Goal: Transaction & Acquisition: Book appointment/travel/reservation

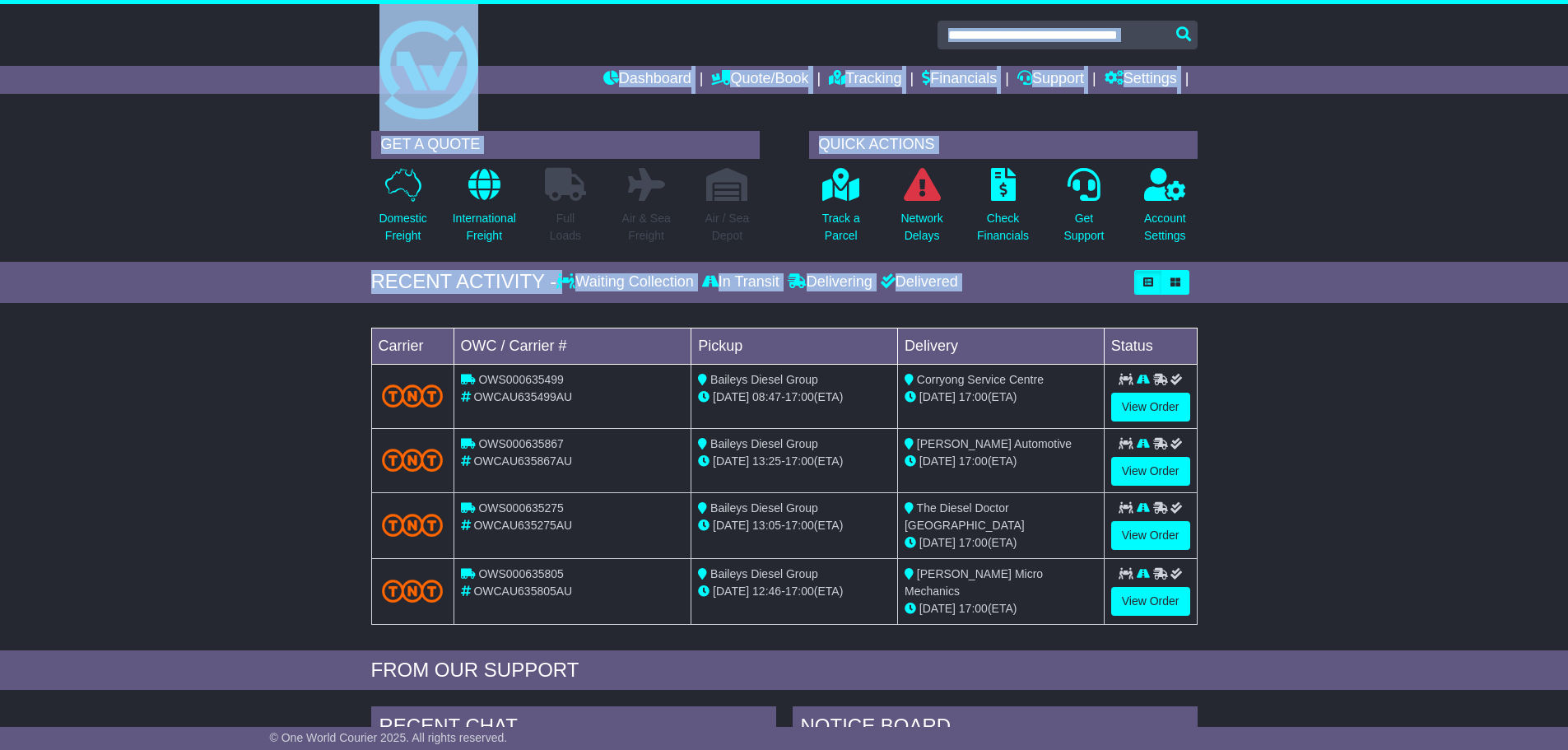
drag, startPoint x: 262, startPoint y: 68, endPoint x: 1280, endPoint y: 521, distance: 1114.2
click at [1280, 521] on div "Dashboard Quote/Book Domestic International Saved Quotes" at bounding box center [784, 723] width 1568 height 1439
click at [1285, 504] on div "Loading... No bookings found Carrier OWC / Carrier # Pickup Delivery Status OWS…" at bounding box center [784, 481] width 1568 height 340
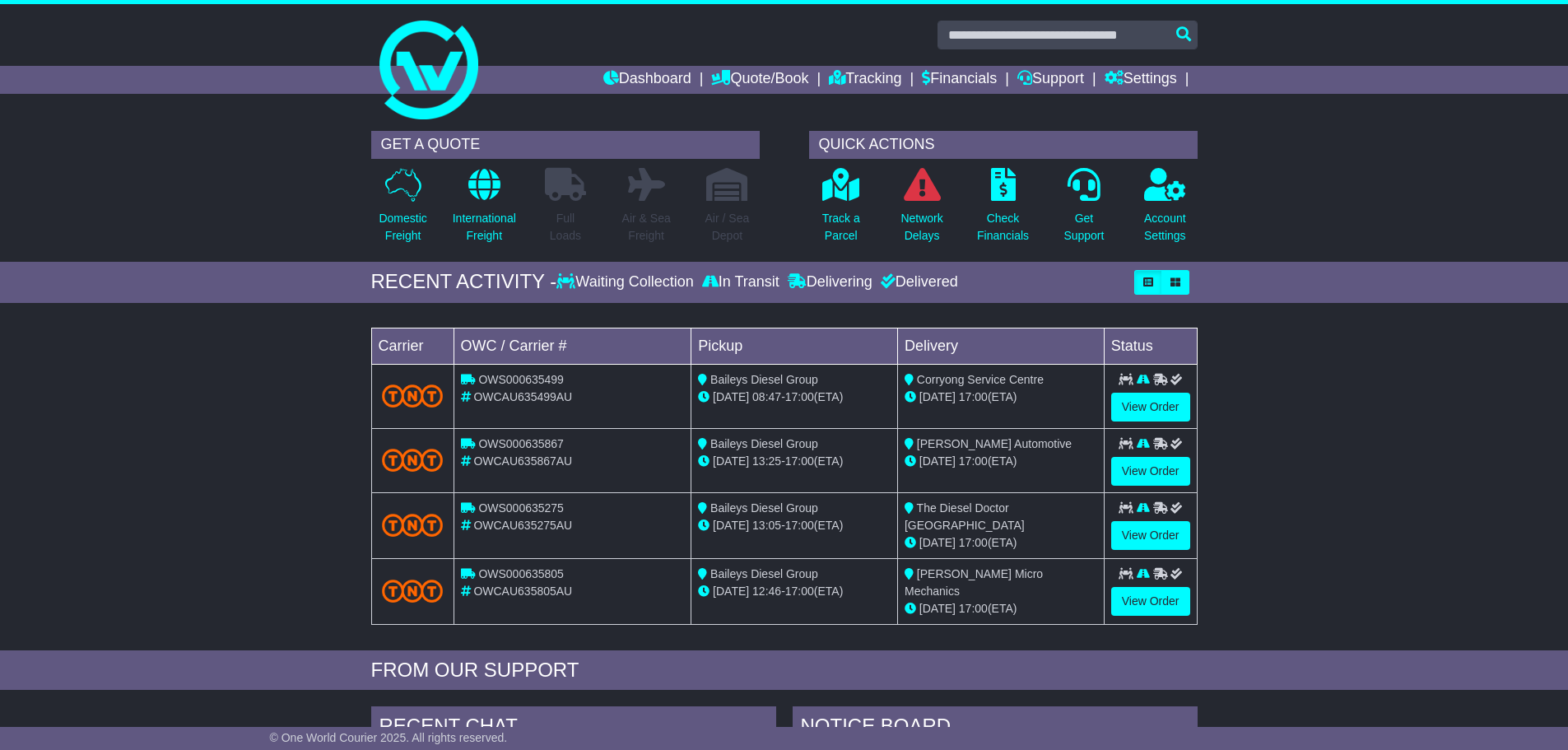
drag, startPoint x: 332, startPoint y: 326, endPoint x: 1266, endPoint y: 646, distance: 987.3
click at [1266, 646] on div "Loading... No bookings found Carrier OWC / Carrier # Pickup Delivery Status OWS…" at bounding box center [784, 481] width 1568 height 340
click at [296, 275] on div "RECENT ACTIVITY - Waiting Collection In Transit Delivering Delivered" at bounding box center [784, 282] width 1568 height 41
drag, startPoint x: 1231, startPoint y: 277, endPoint x: 1282, endPoint y: 469, distance: 198.7
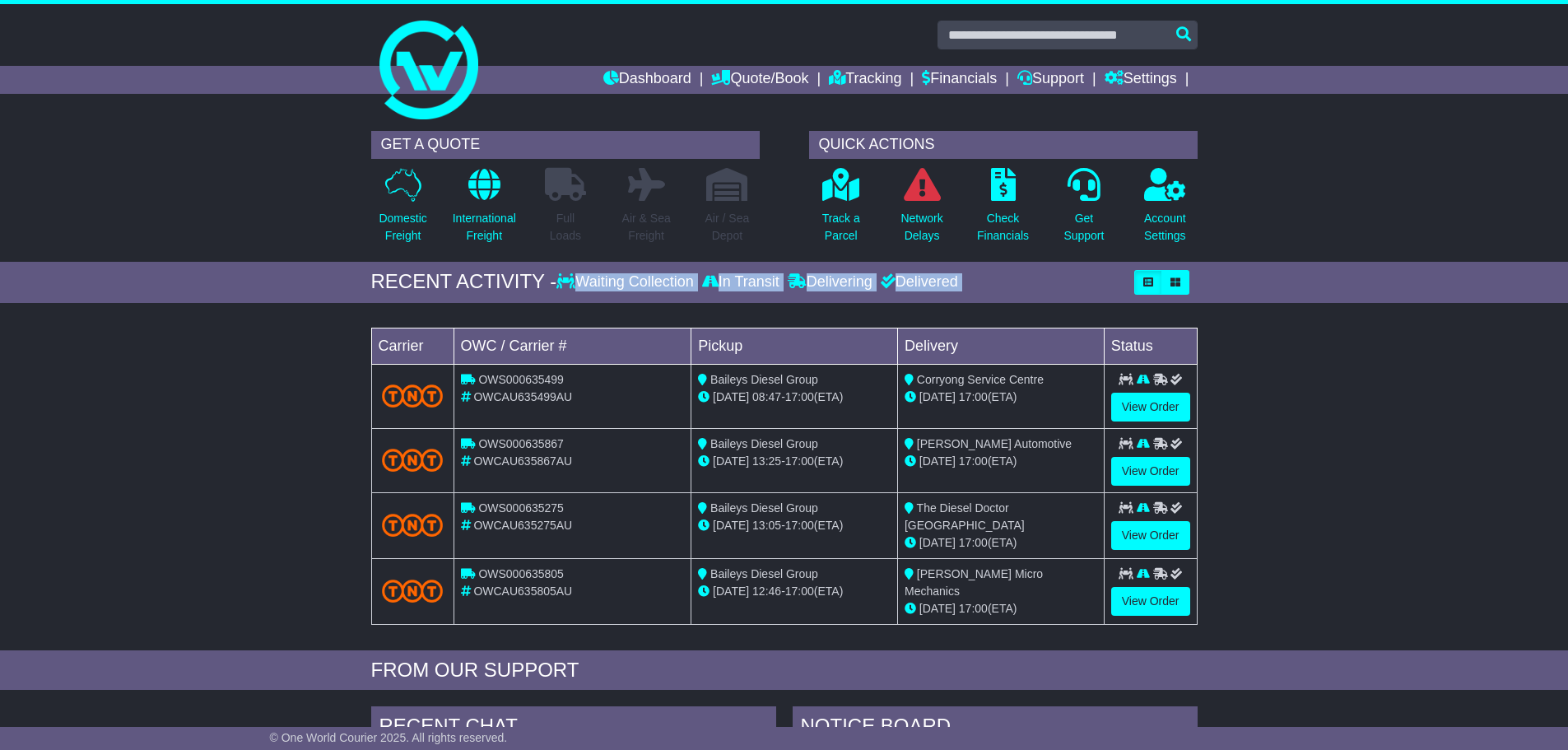
click at [1283, 470] on div "Loading... No bookings found Carrier OWC / Carrier # Pickup Delivery Status OWS…" at bounding box center [784, 481] width 1568 height 340
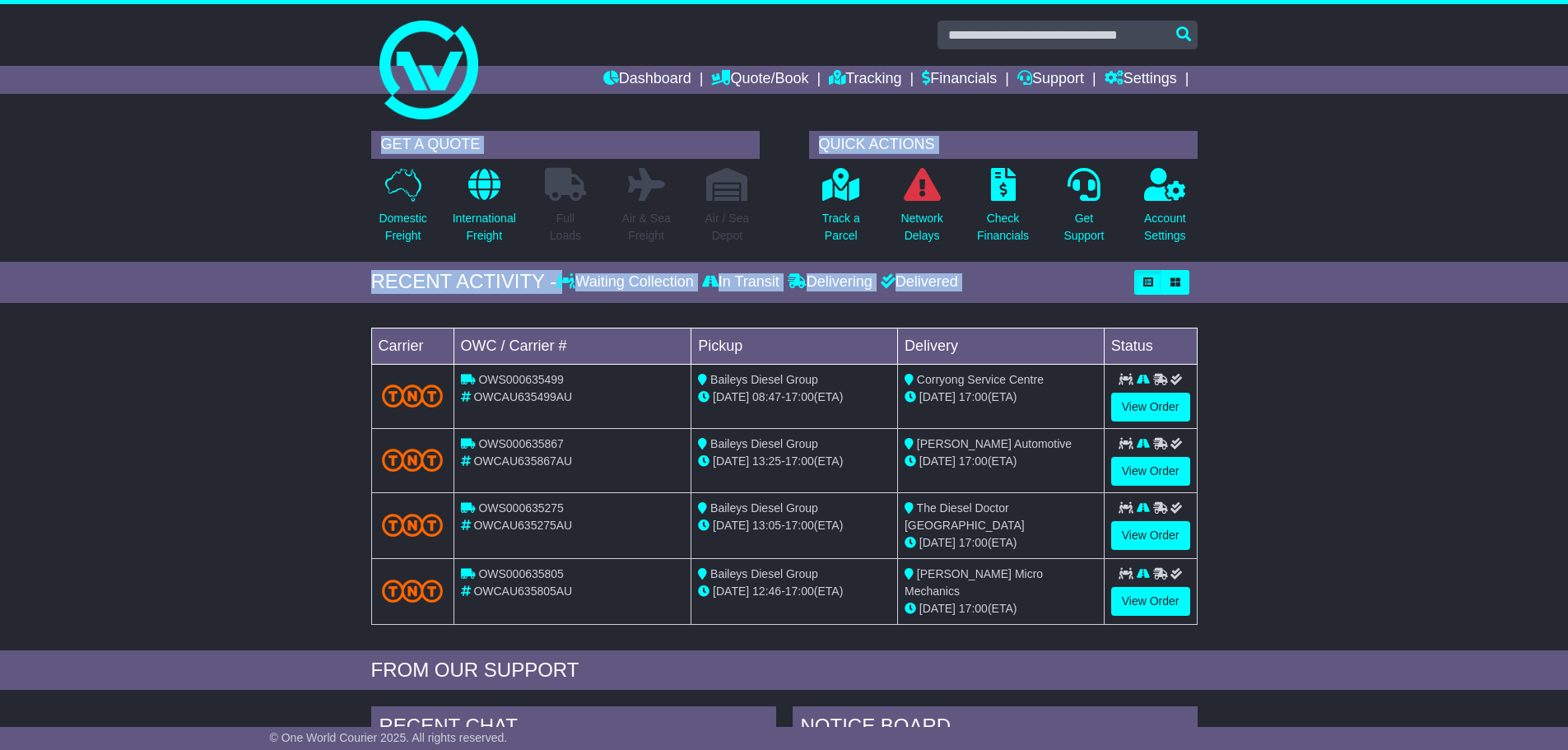
drag, startPoint x: 254, startPoint y: 140, endPoint x: 1319, endPoint y: 582, distance: 1153.1
click at [1319, 582] on div "Loading... No bookings found Carrier OWC / Carrier # Pickup Delivery Status OWS…" at bounding box center [784, 481] width 1568 height 340
drag, startPoint x: 1319, startPoint y: 582, endPoint x: 309, endPoint y: 128, distance: 1107.3
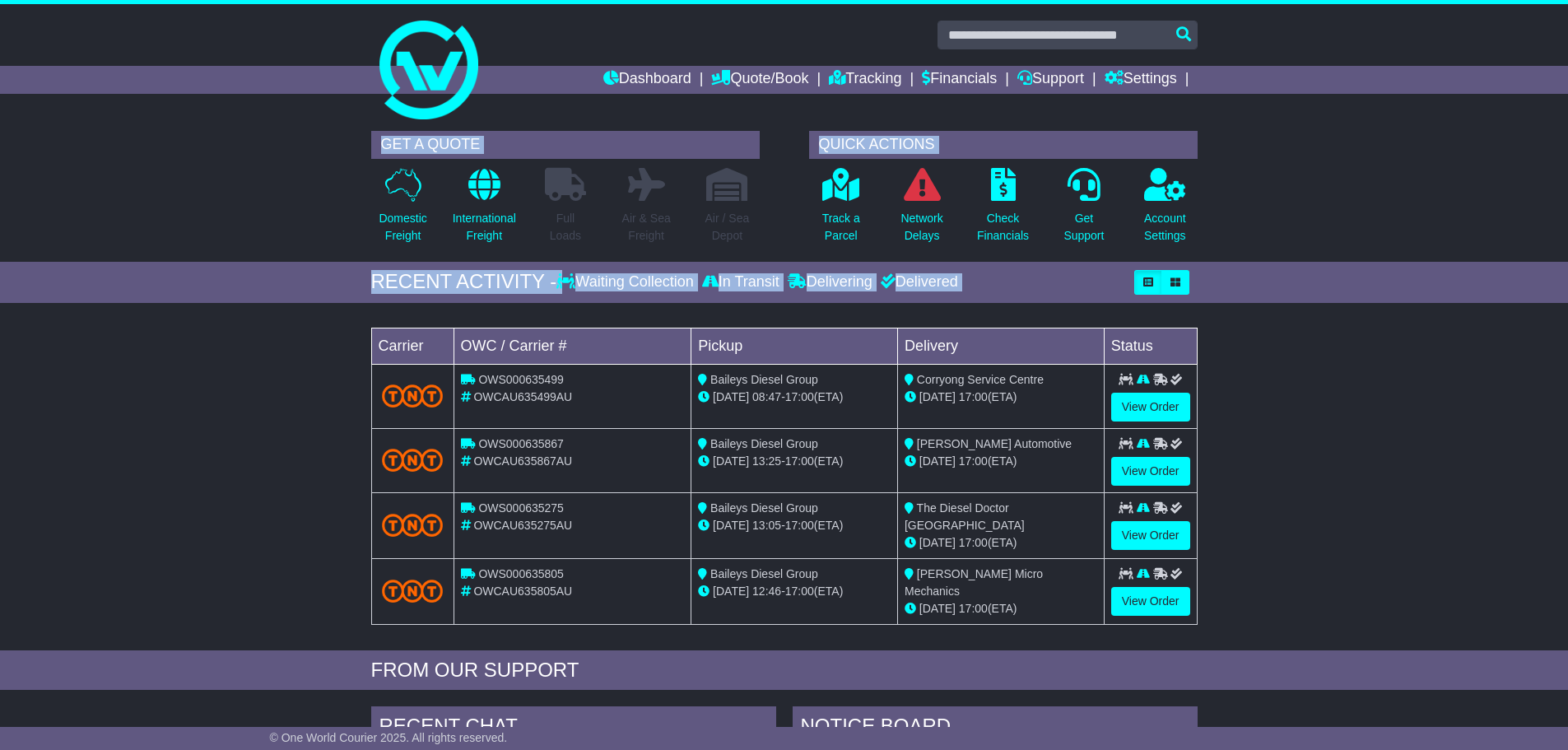
click at [309, 128] on div "GET A QUOTE Domestic Freight International Freight Full Loads Air & Sea Freight…" at bounding box center [784, 193] width 1568 height 140
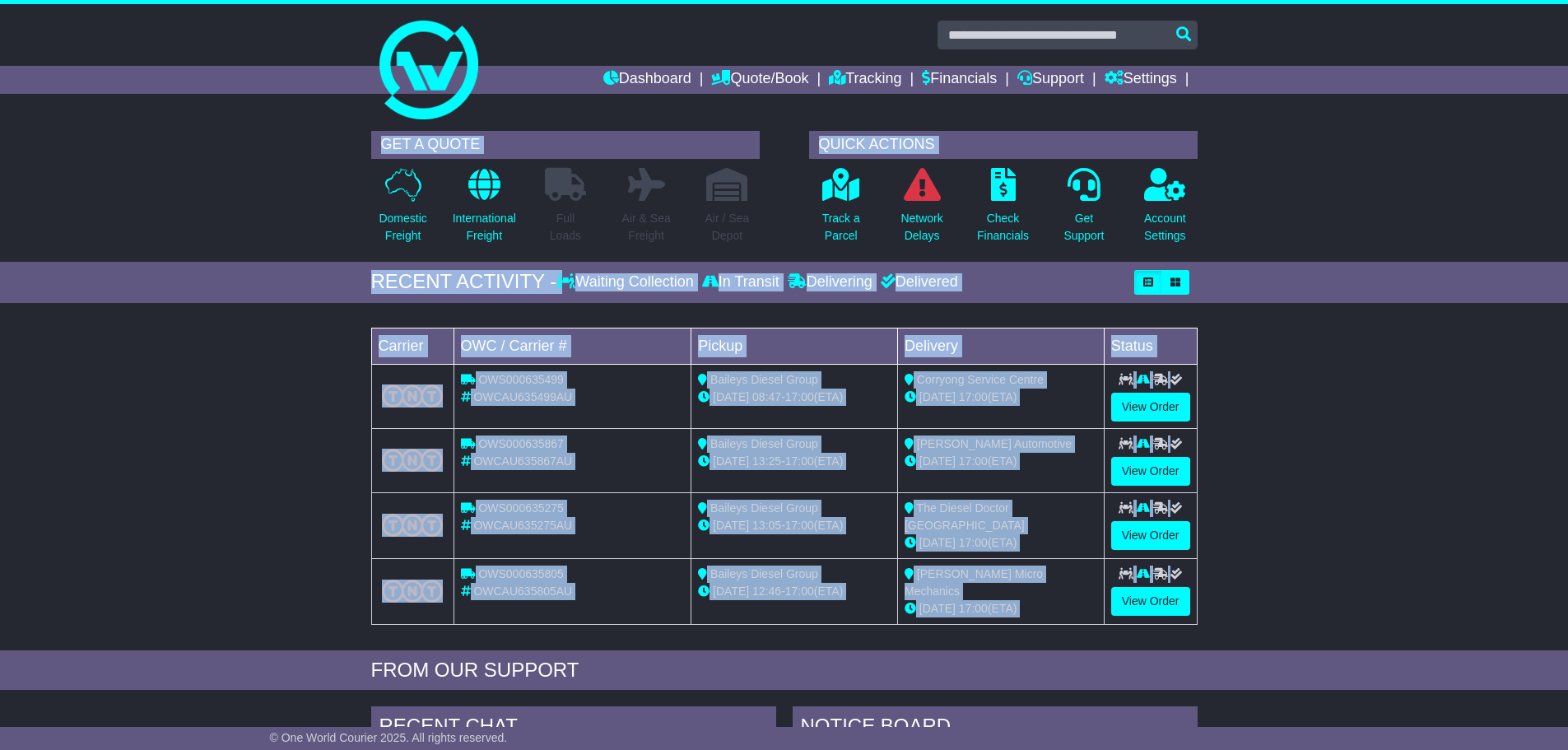
drag, startPoint x: 309, startPoint y: 128, endPoint x: 1377, endPoint y: 598, distance: 1166.8
click at [1377, 598] on div "Loading... No bookings found Carrier OWC / Carrier # Pickup Delivery Status OWS…" at bounding box center [784, 481] width 1568 height 340
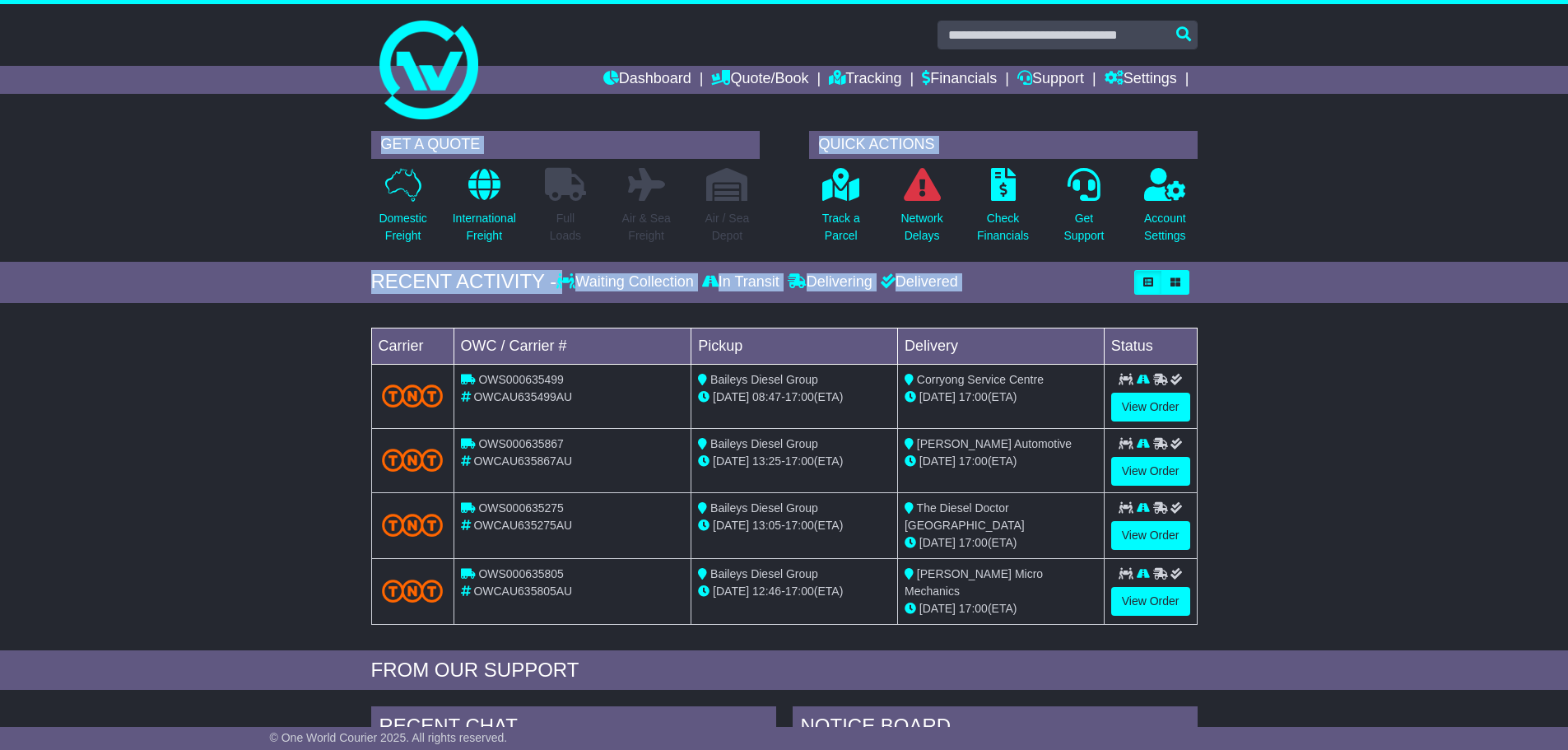
drag, startPoint x: 1377, startPoint y: 598, endPoint x: 348, endPoint y: 151, distance: 1121.9
click at [348, 151] on div "GET A QUOTE Domestic Freight International Freight Full Loads Air & Sea Freight…" at bounding box center [565, 193] width 438 height 123
drag, startPoint x: 348, startPoint y: 151, endPoint x: 1371, endPoint y: 556, distance: 1100.3
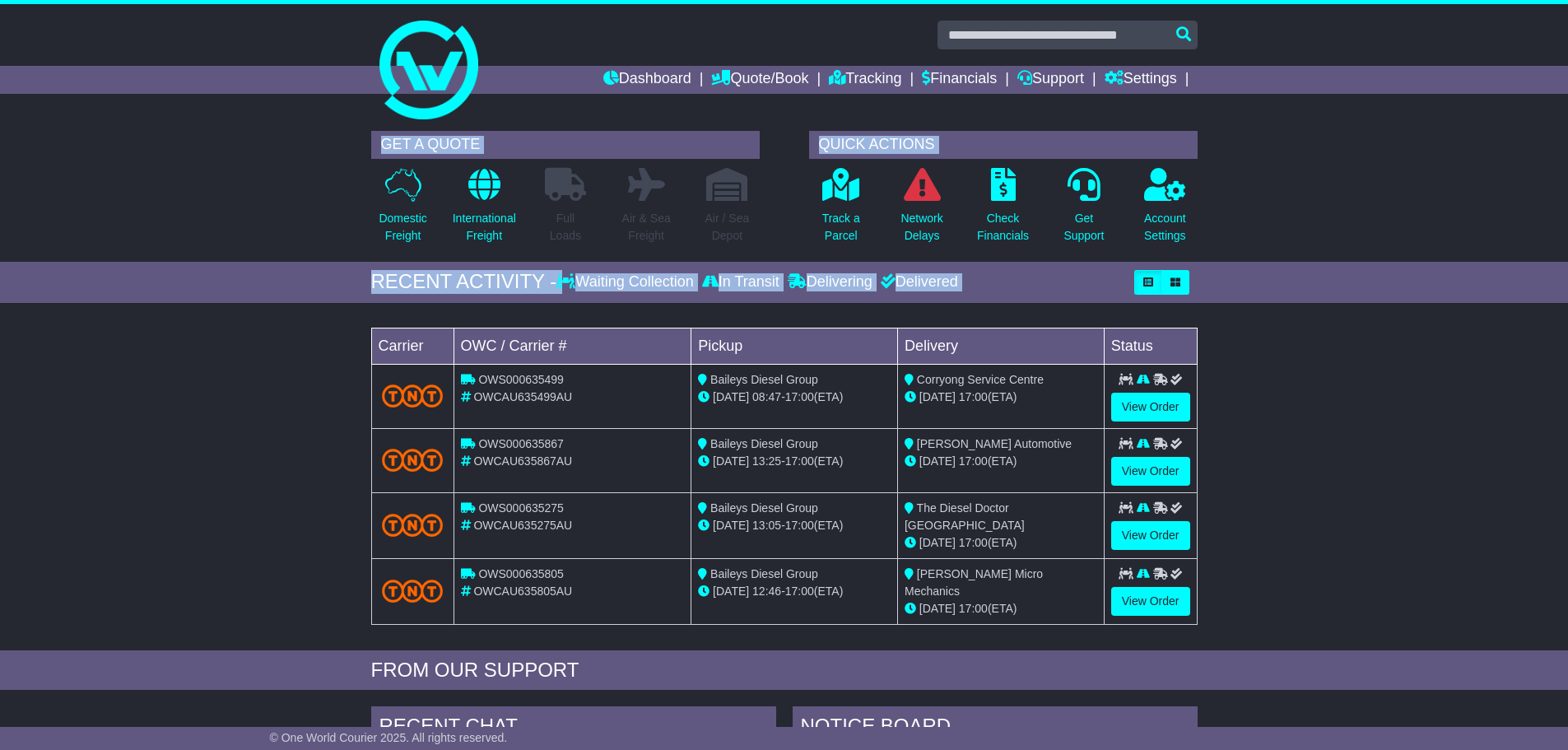
click at [1371, 556] on div "Loading... No bookings found Carrier OWC / Carrier # Pickup Delivery Status OWS…" at bounding box center [784, 481] width 1568 height 340
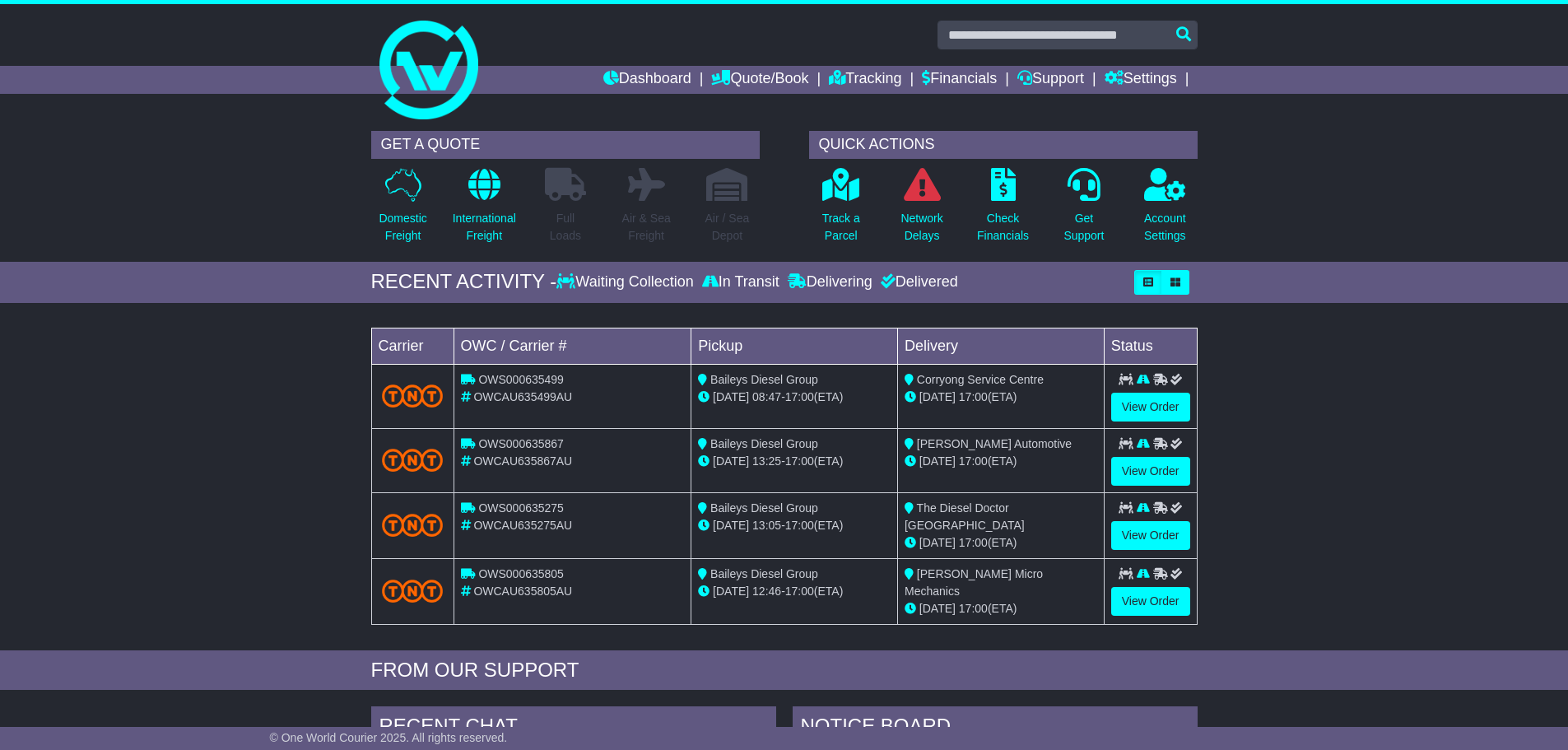
drag, startPoint x: 1255, startPoint y: 622, endPoint x: 300, endPoint y: 345, distance: 994.4
click at [300, 345] on div "Loading... No bookings found Carrier OWC / Carrier # Pickup Delivery Status OWS…" at bounding box center [784, 481] width 1568 height 340
click at [1379, 206] on div "GET A QUOTE Domestic Freight International Freight Full Loads Air & Sea Freight…" at bounding box center [784, 193] width 1568 height 140
drag, startPoint x: 1279, startPoint y: 181, endPoint x: 1345, endPoint y: 453, distance: 279.9
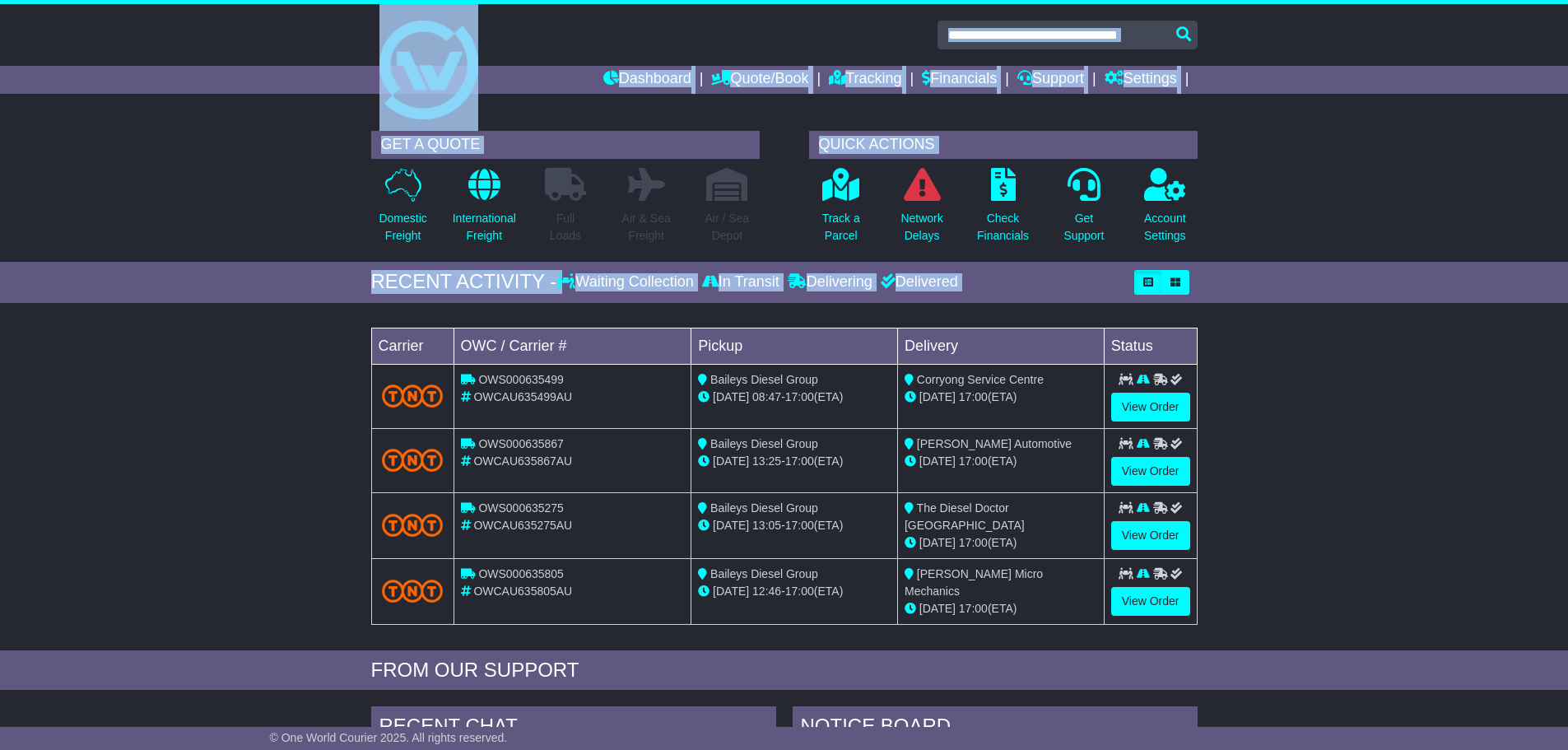
drag, startPoint x: 341, startPoint y: 36, endPoint x: 1207, endPoint y: 629, distance: 1049.6
click at [1207, 629] on div "Dashboard Quote/Book Domestic International Saved Quotes" at bounding box center [784, 723] width 1568 height 1439
click at [1207, 629] on div "Loading... No bookings found Carrier OWC / Carrier # Pickup Delivery Status OWS…" at bounding box center [784, 481] width 1568 height 340
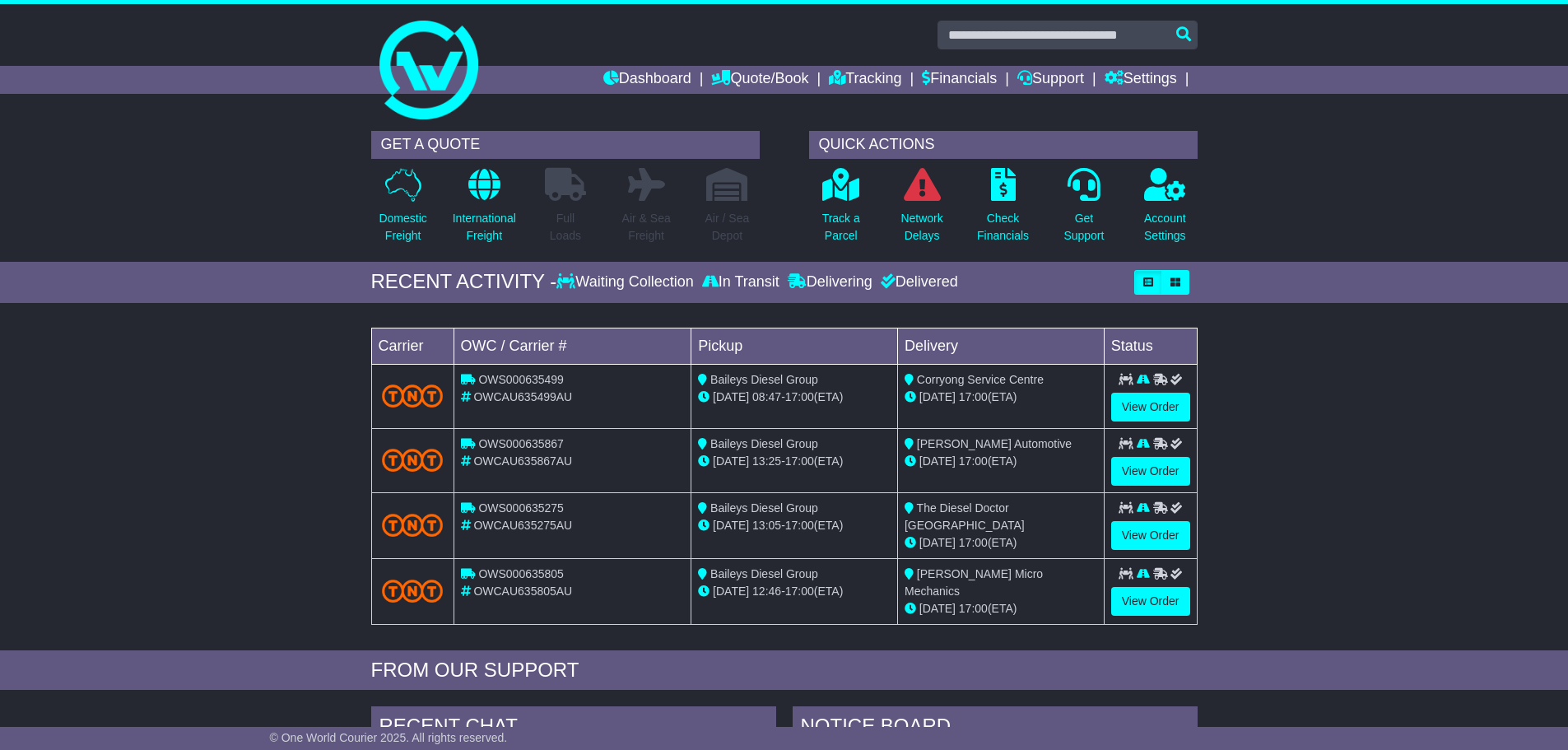
drag, startPoint x: 1207, startPoint y: 629, endPoint x: 1255, endPoint y: 207, distance: 424.7
click at [1255, 207] on div "GET A QUOTE Domestic Freight International Freight Full Loads Air & Sea Freight…" at bounding box center [784, 193] width 1568 height 140
drag, startPoint x: 1221, startPoint y: 228, endPoint x: 1238, endPoint y: 686, distance: 458.3
click at [1264, 633] on div "Loading... No bookings found Carrier OWC / Carrier # Pickup Delivery Status OWS…" at bounding box center [784, 481] width 1568 height 340
